Goal: Find specific page/section: Find specific page/section

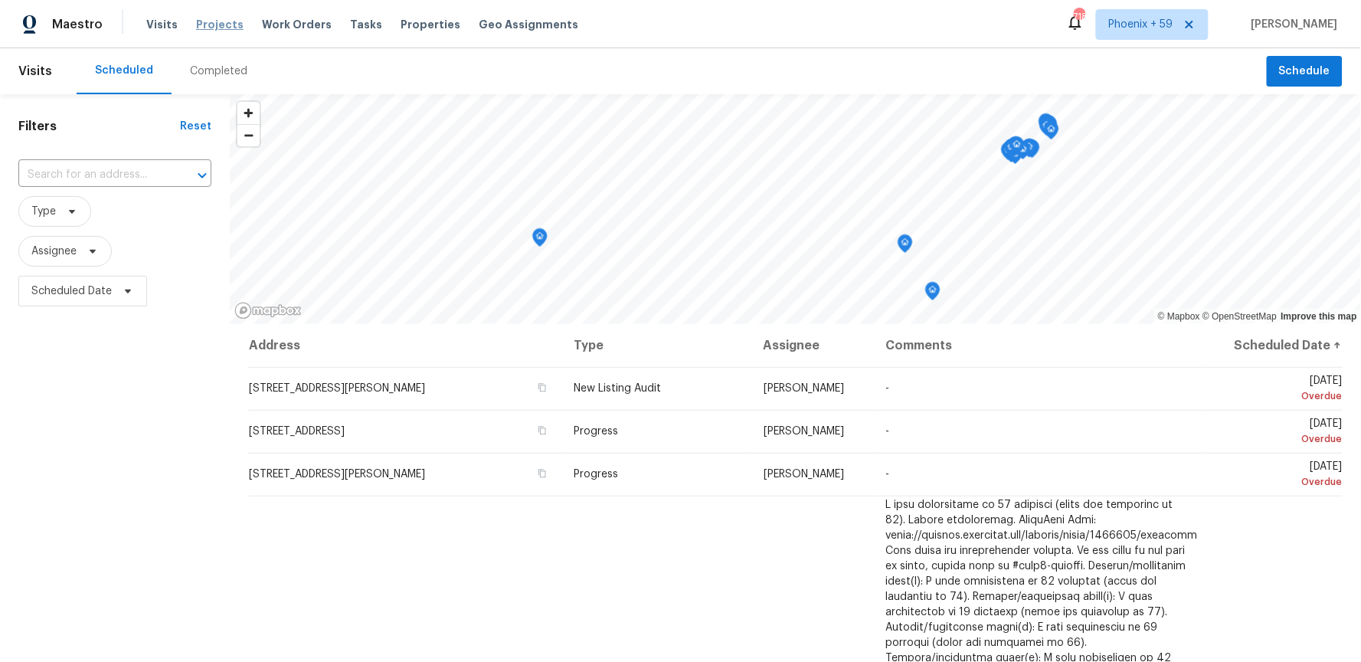
click at [218, 27] on span "Projects" at bounding box center [219, 24] width 47 height 15
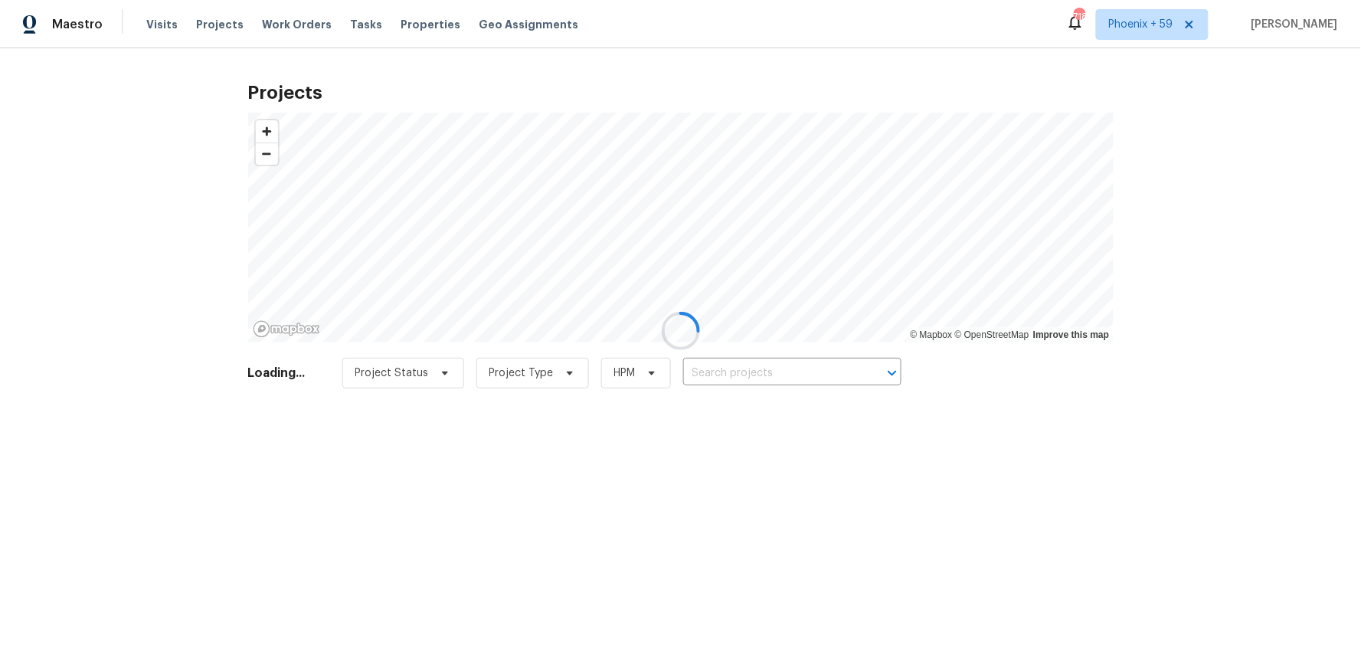
click at [735, 368] on div at bounding box center [680, 331] width 1361 height 662
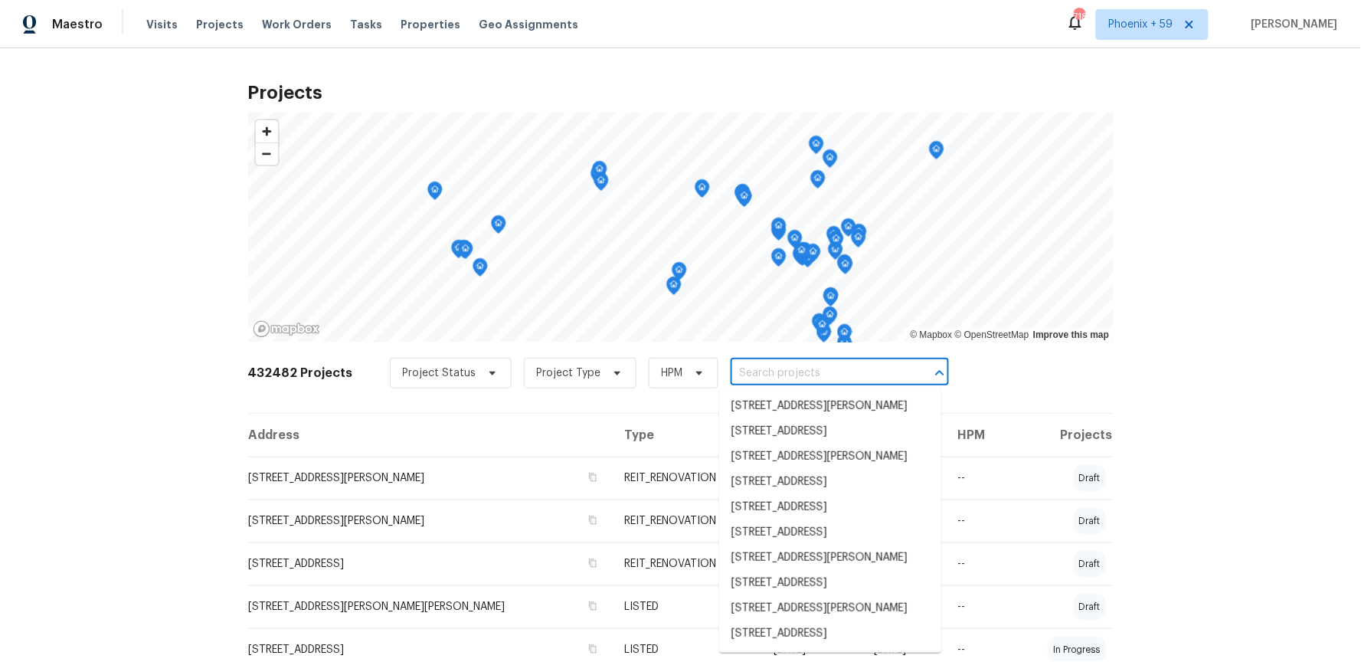
click at [735, 377] on input "text" at bounding box center [818, 374] width 175 height 24
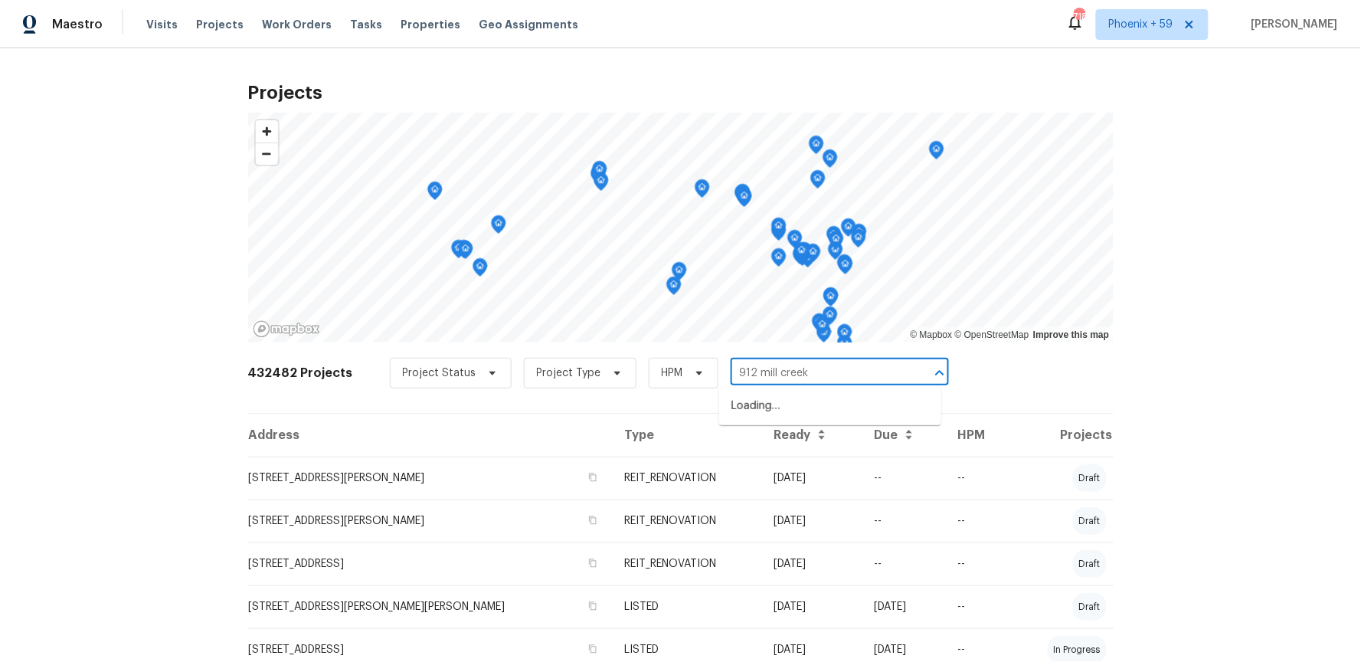
type input "912 mill creek"
click at [763, 412] on li "[STREET_ADDRESS]" at bounding box center [830, 406] width 222 height 25
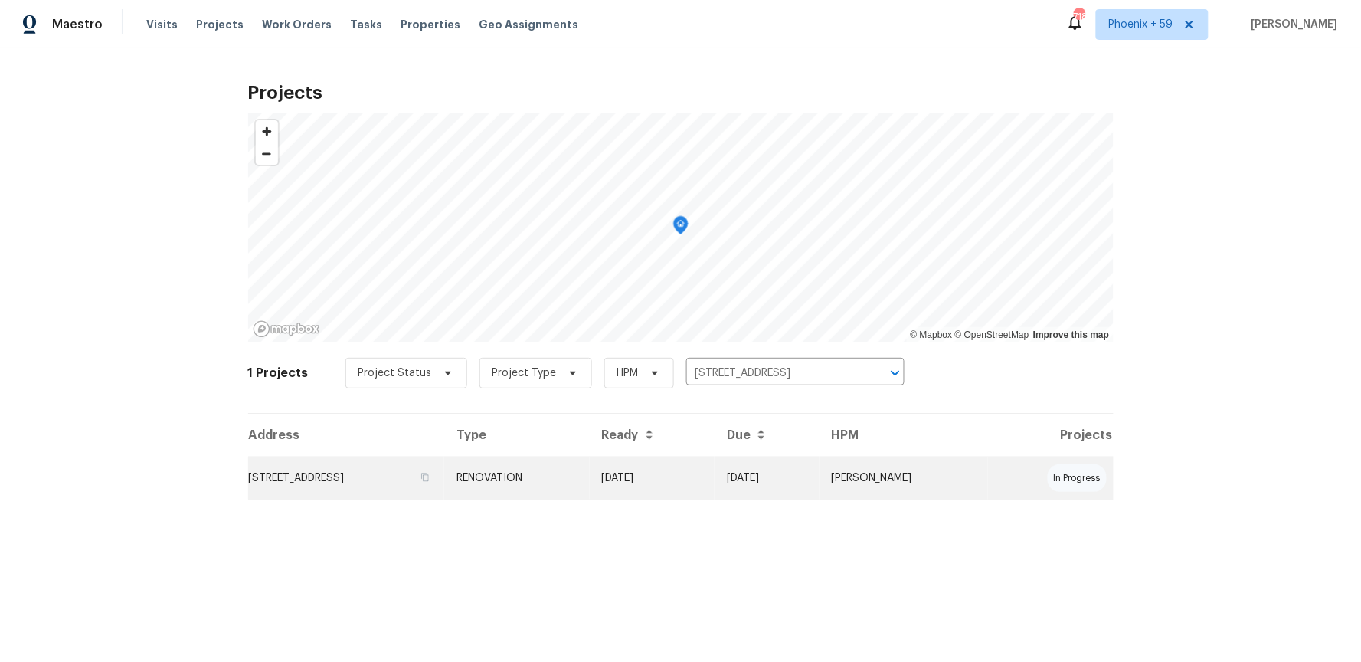
click at [309, 471] on td "[STREET_ADDRESS]" at bounding box center [346, 478] width 197 height 43
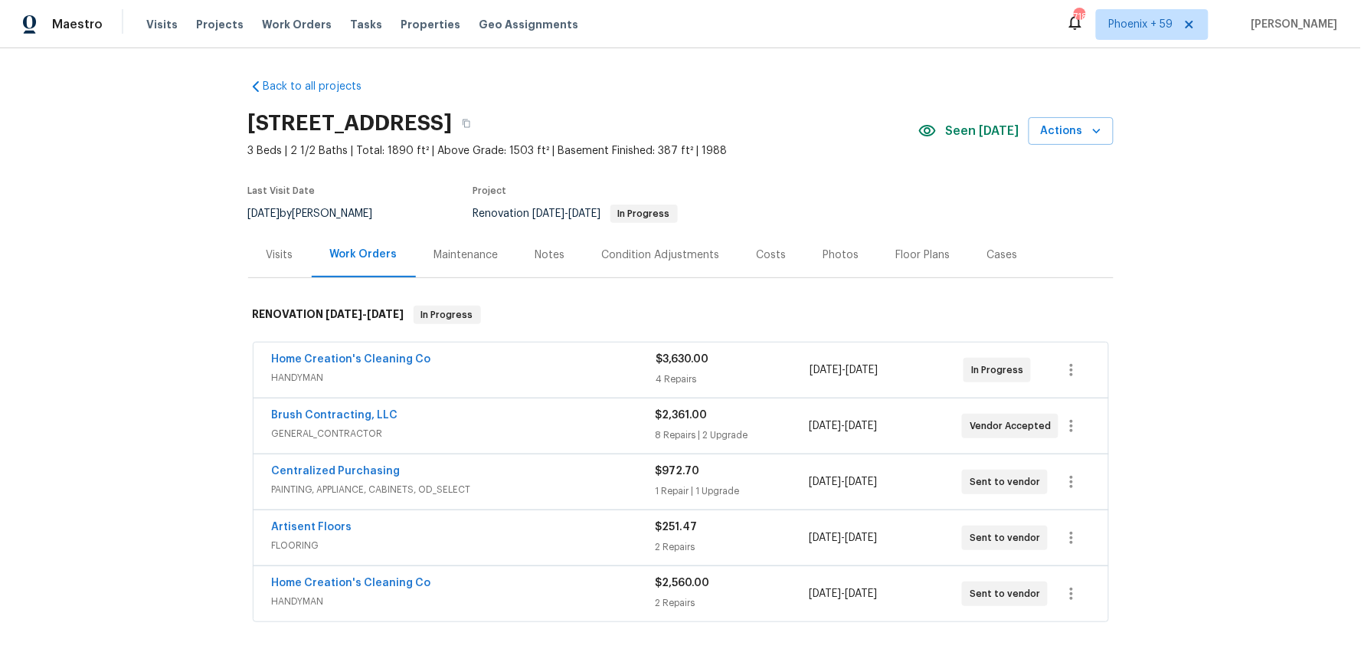
click at [280, 242] on div "Visits" at bounding box center [280, 254] width 64 height 45
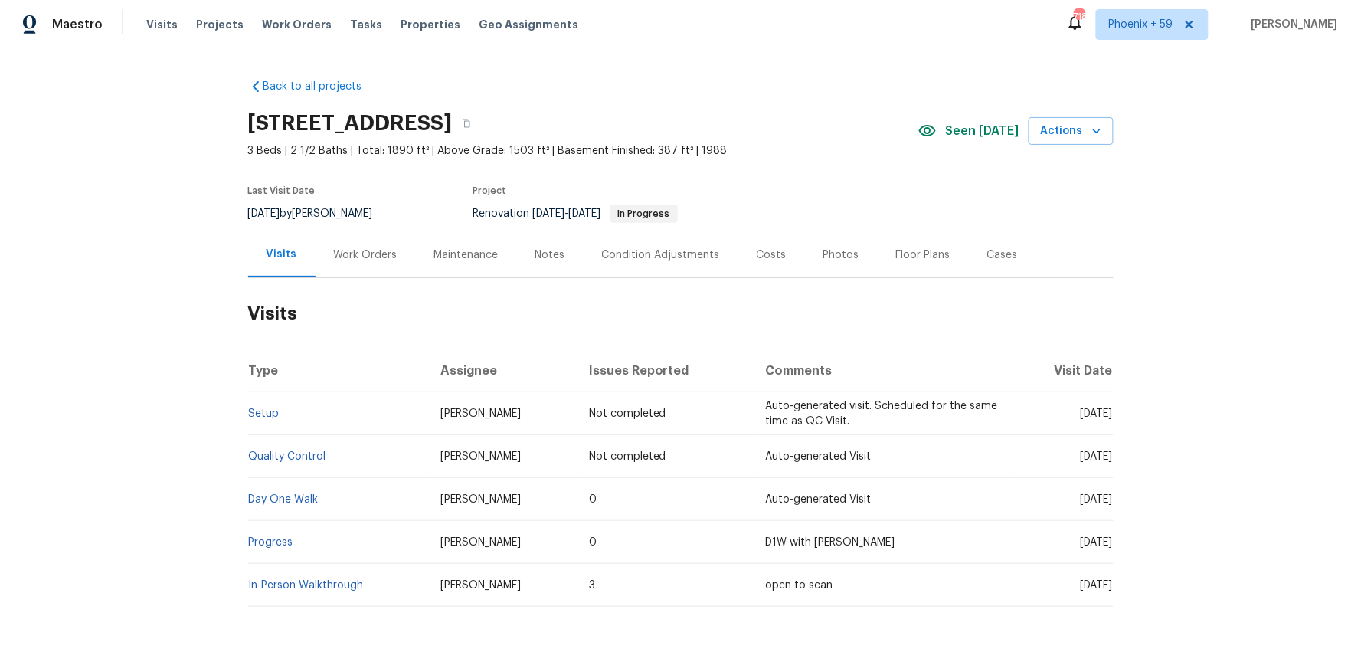
scroll to position [48, 0]
